Goal: Task Accomplishment & Management: Use online tool/utility

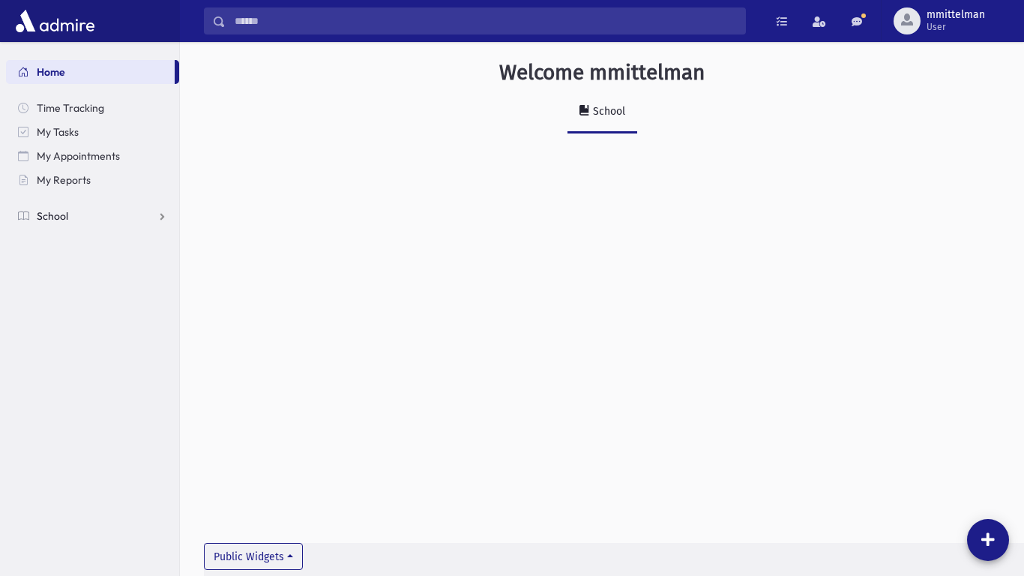
click at [52, 217] on span "School" at bounding box center [52, 215] width 31 height 13
click at [64, 268] on span "Attendance" at bounding box center [72, 263] width 55 height 13
click at [66, 296] on link "Entry" at bounding box center [92, 288] width 173 height 24
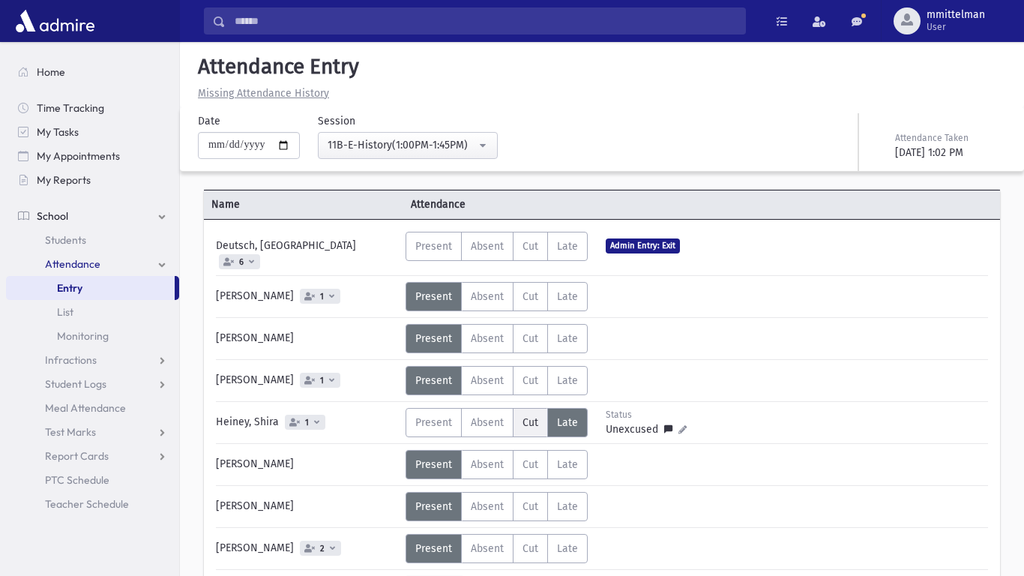
click at [534, 416] on span "Cut" at bounding box center [530, 422] width 16 height 13
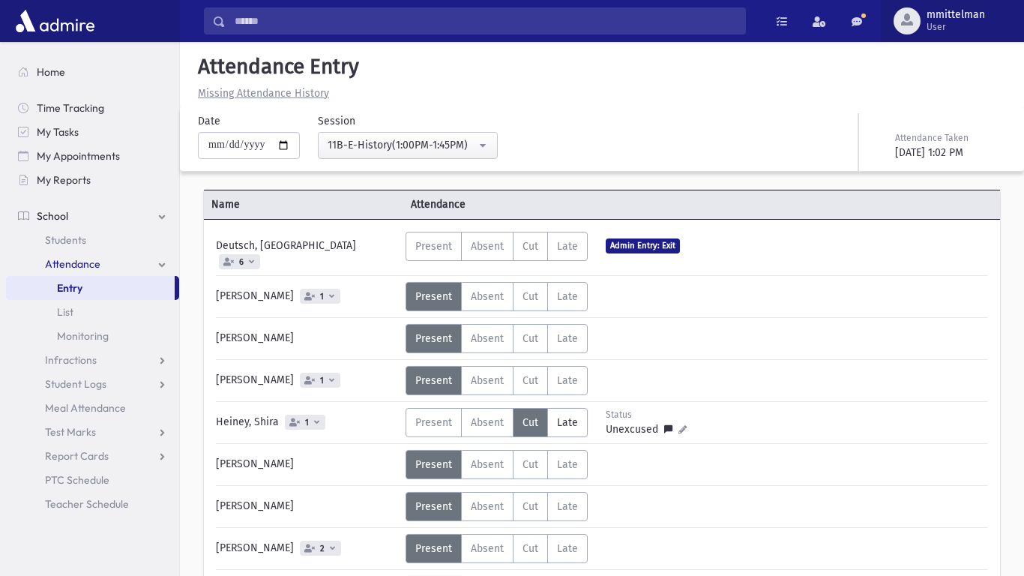
click at [950, 15] on span "mmittelman" at bounding box center [955, 15] width 58 height 12
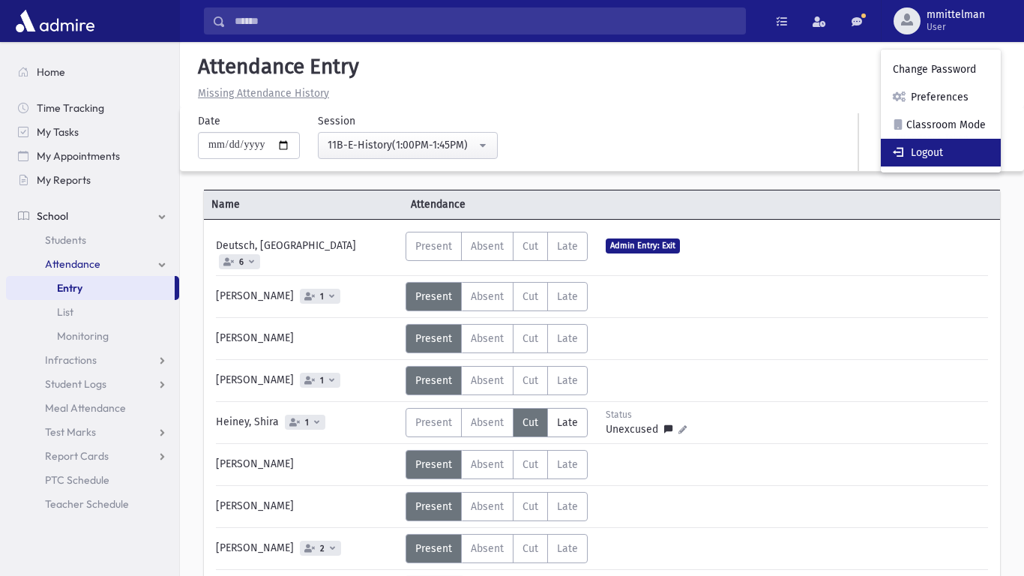
click at [974, 142] on link "Logout" at bounding box center [941, 153] width 120 height 28
